Goal: Task Accomplishment & Management: Manage account settings

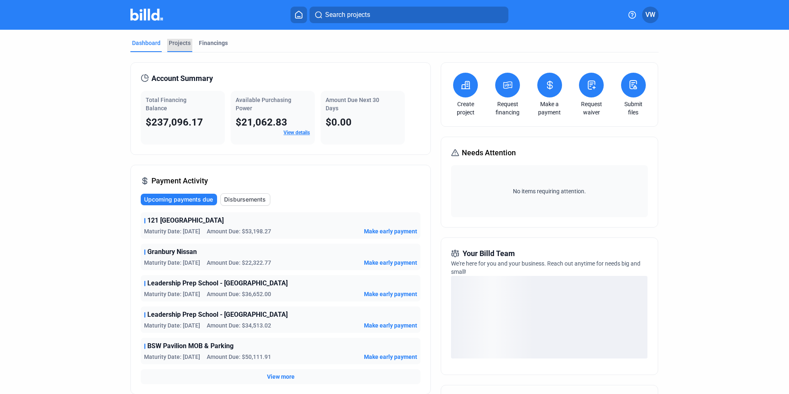
click at [169, 43] on div "Projects" at bounding box center [180, 43] width 22 height 8
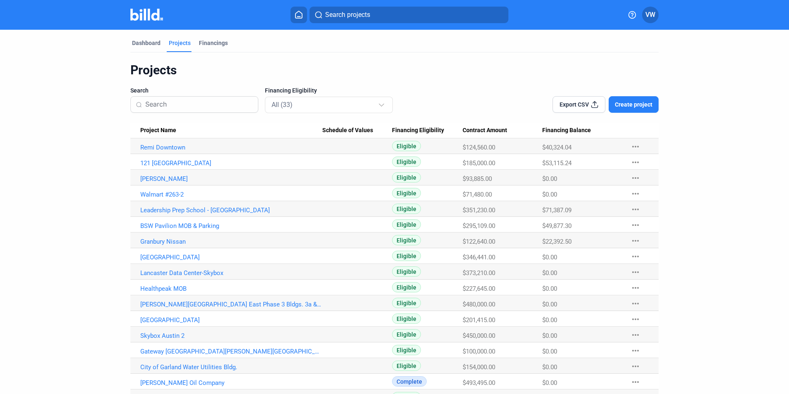
click at [654, 15] on span "VW" at bounding box center [650, 15] width 10 height 10
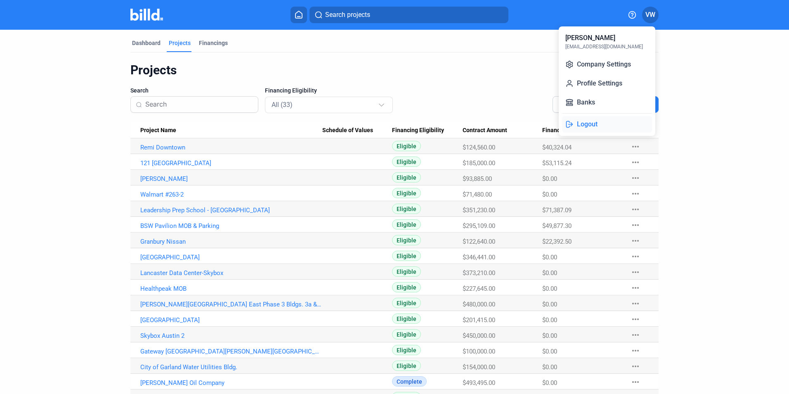
click at [595, 126] on button "Logout" at bounding box center [607, 124] width 90 height 17
